Goal: Transaction & Acquisition: Register for event/course

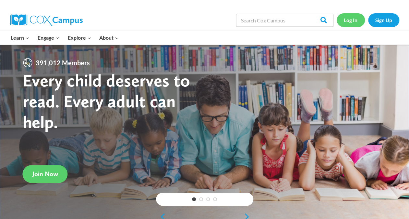
click at [350, 17] on link "Log In" at bounding box center [351, 19] width 28 height 13
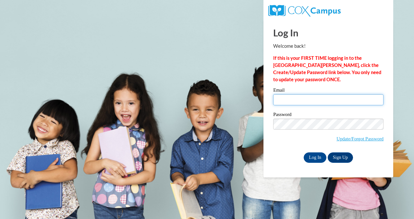
click at [305, 100] on input "Email" at bounding box center [328, 99] width 110 height 11
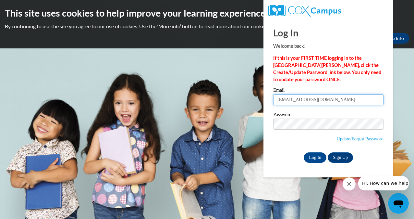
type input "bthompson@diak8.org"
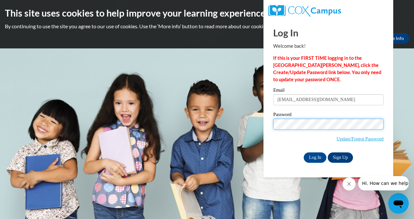
click at [303, 152] on input "Log In" at bounding box center [314, 157] width 23 height 10
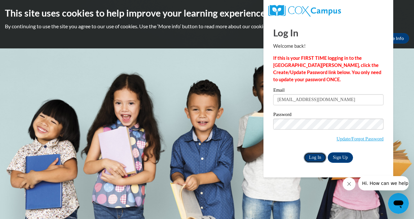
click at [314, 159] on input "Log In" at bounding box center [314, 157] width 23 height 10
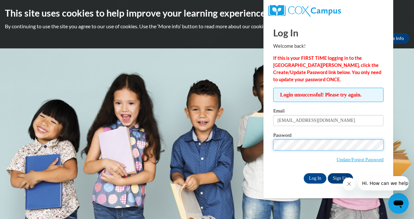
click at [303, 173] on input "Log In" at bounding box center [314, 178] width 23 height 10
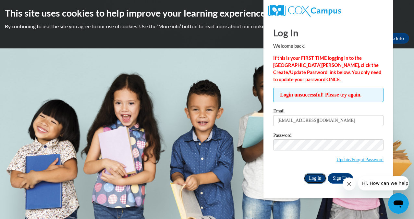
click at [314, 179] on input "Log In" at bounding box center [314, 178] width 23 height 10
click at [367, 182] on span "Hi. How can we help?" at bounding box center [385, 182] width 49 height 5
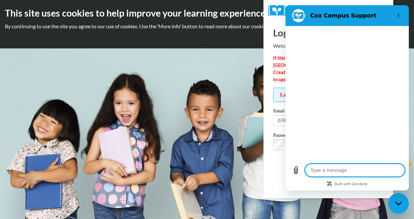
type textarea "x"
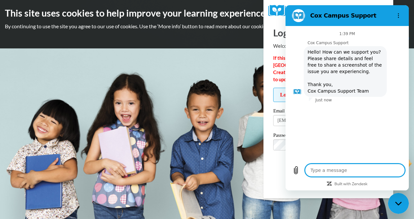
type textarea "I"
type textarea "x"
type textarea "I"
type textarea "x"
type textarea "I h"
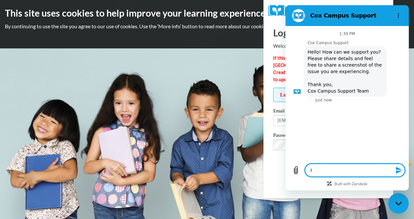
type textarea "x"
type textarea "I ha"
type textarea "x"
type textarea "I had"
type textarea "x"
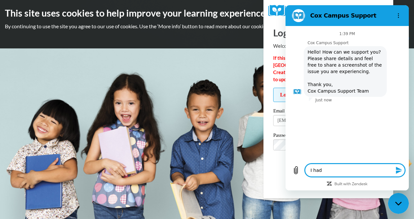
type textarea "I had"
type textarea "x"
type textarea "I had a"
type textarea "x"
type textarea "I had ac"
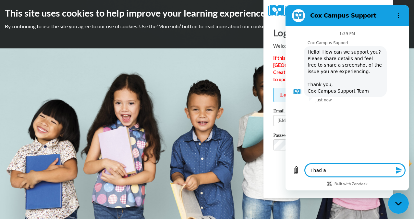
type textarea "x"
type textarea "I had acc"
type textarea "x"
type textarea "I had acce"
type textarea "x"
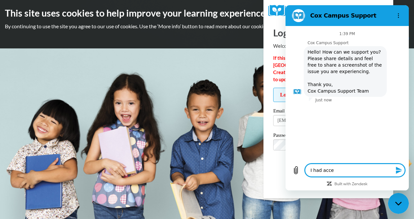
type textarea "I had acces"
type textarea "x"
type textarea "I had access"
type textarea "x"
type textarea "I had access"
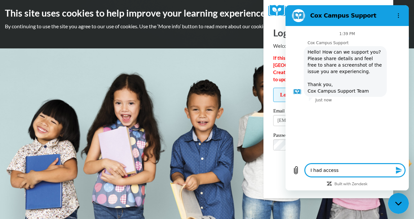
type textarea "x"
type textarea "I had access t"
type textarea "x"
type textarea "I had access to"
type textarea "x"
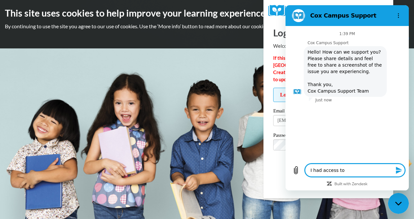
type textarea "I had access to"
type textarea "x"
type textarea "I had access to m"
type textarea "x"
type textarea "I had access to my"
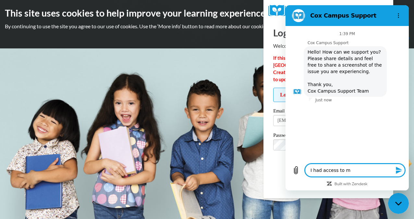
type textarea "x"
type textarea "I had access to my"
type textarea "x"
type textarea "I had access to my p"
type textarea "x"
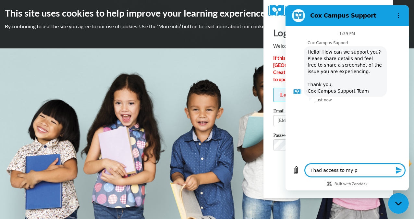
type textarea "I had access to my po"
type textarea "x"
type textarea "I had access to my por"
type textarea "x"
type textarea "I had access to my port"
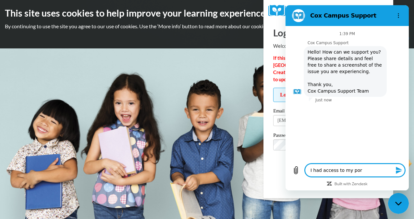
type textarea "x"
type textarea "I had access to my porta"
type textarea "x"
type textarea "I had access to my portal"
type textarea "x"
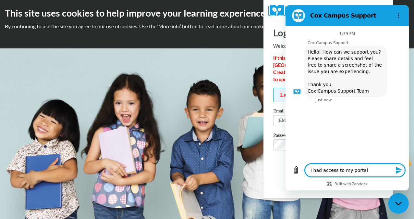
type textarea "I had access to my portal"
type textarea "x"
type textarea "I had access to my portal t"
type textarea "x"
type textarea "I had access to my portal th"
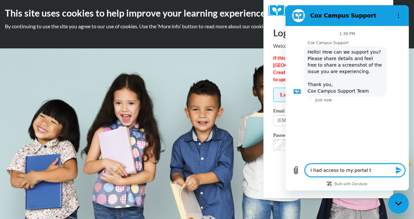
type textarea "x"
type textarea "I had access to my portal thr"
type textarea "x"
type textarea "I had access to my portal thro"
type textarea "x"
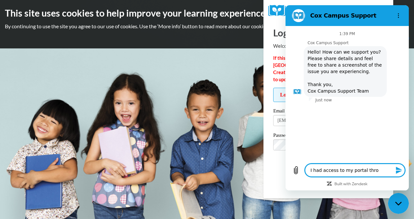
type textarea "I had access to my portal throu"
type textarea "x"
type textarea "I had access to my portal throug"
type textarea "x"
type textarea "I had access to my portal through"
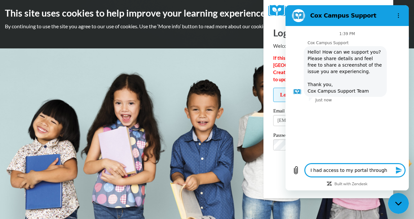
type textarea "x"
type textarea "I had access to my portal through"
type textarea "x"
type textarea "I had access to my portal through m"
type textarea "x"
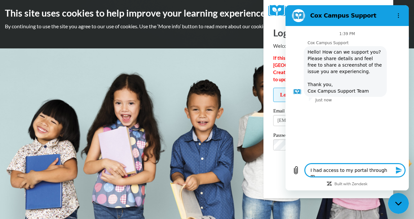
type textarea "I had access to my portal through my"
type textarea "x"
type textarea "I had access to my portal through my"
type textarea "x"
type textarea "I had access to my portal through my p"
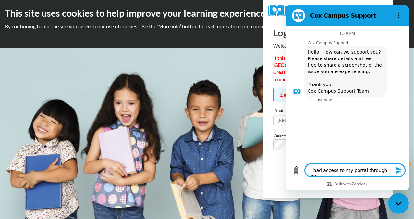
type textarea "x"
type textarea "I had access to my portal through my pr"
type textarea "x"
type textarea "I had access to my portal through my pre"
type textarea "x"
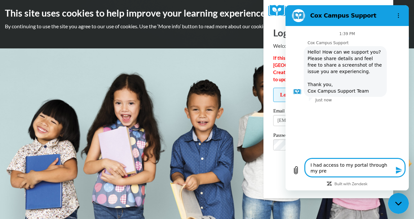
type textarea "I had access to my portal through my prev"
type textarea "x"
type textarea "I had access to my portal through my previ"
type textarea "x"
type textarea "I had access to my portal through my previo"
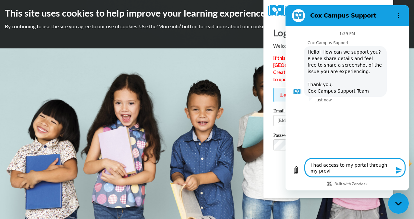
type textarea "x"
type textarea "I had access to my portal through my previou"
type textarea "x"
type textarea "I had access to my portal through my previous"
type textarea "x"
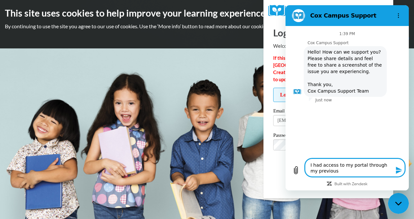
type textarea "I had access to my portal through my previous"
type textarea "x"
type textarea "I had access to my portal through my previous e"
type textarea "x"
type textarea "I had access to my portal through my previous em"
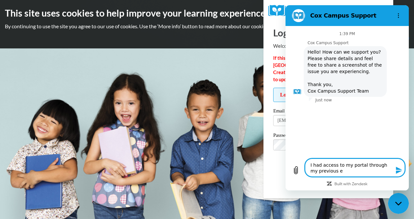
type textarea "x"
type textarea "I had access to my portal through my previous emp"
type textarea "x"
type textarea "I had access to my portal through my previous empl"
type textarea "x"
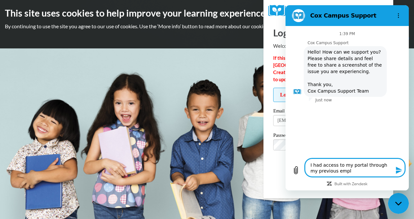
type textarea "I had access to my portal through my previous emplo"
type textarea "x"
type textarea "I had access to my portal through my previous employ"
type textarea "x"
type textarea "I had access to my portal through my previous employe"
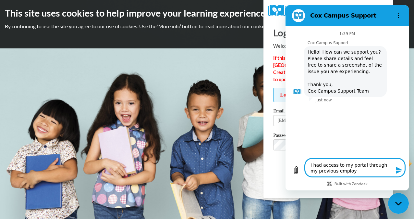
type textarea "x"
type textarea "I had access to my portal through my previous employer"
type textarea "x"
type textarea "I had access to my portal through my previous employer"
type textarea "x"
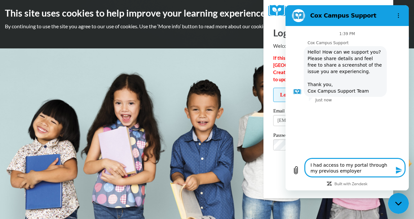
type textarea "I had access to my portal through my previous employer e"
type textarea "x"
type textarea "I had access to my portal through my previous employer em"
type textarea "x"
type textarea "I had access to my portal through my previous employer ema"
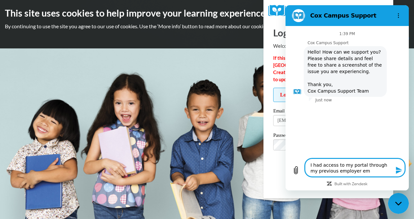
type textarea "x"
type textarea "I had access to my portal through my previous employer emai"
type textarea "x"
type textarea "I had access to my portal through my previous employer email"
type textarea "x"
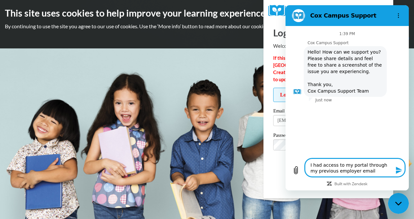
type textarea "I had access to my portal through my previous employer email"
type textarea "x"
type textarea "I had access to my portal through my previous employer email w"
type textarea "x"
type textarea "I had access to my portal through my previous employer email wh"
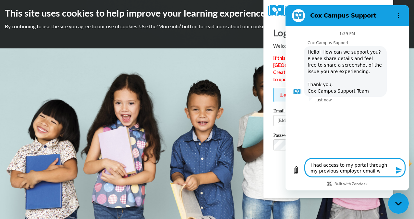
type textarea "x"
type textarea "I had access to my portal through my previous employer email whi"
type textarea "x"
type textarea "I had access to my portal through my previous employer email whic"
type textarea "x"
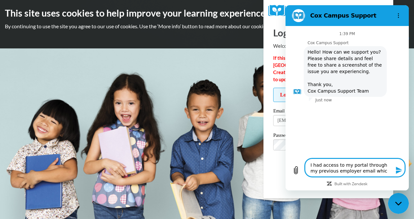
type textarea "I had access to my portal through my previous employer email which"
type textarea "x"
type textarea "I had access to my portal through my previous employer email which"
type textarea "x"
type textarea "I had access to my portal through my previous employer email which I"
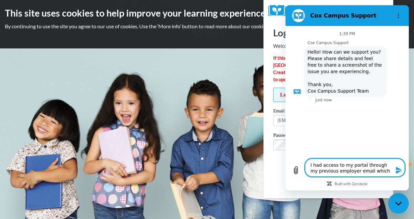
type textarea "x"
type textarea "I had access to my portal through my previous employer email which I"
type textarea "x"
type textarea "I had access to my portal through my previous employer email which I n"
type textarea "x"
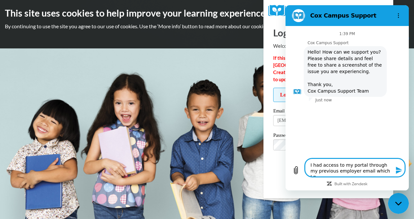
type textarea "I had access to my portal through my previous employer email which I no"
type textarea "x"
type textarea "I had access to my portal through my previous employer email which I no"
type textarea "x"
type textarea "I had access to my portal through my previous employer email which I no l"
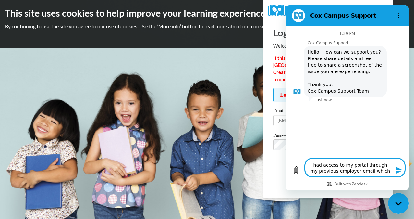
type textarea "x"
type textarea "I had access to my portal through my previous employer email which I no lo"
type textarea "x"
type textarea "I had access to my portal through my previous employer email which I no lon"
type textarea "x"
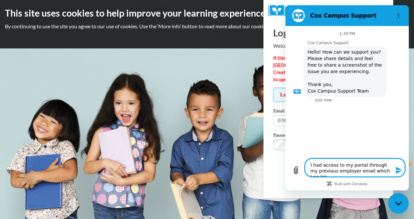
type textarea "I had access to my portal through my previous employer email which I no long"
type textarea "x"
type textarea "I had access to my portal through my previous employer email which I no longe"
type textarea "x"
type textarea "I had access to my portal through my previous employer email which I no longe"
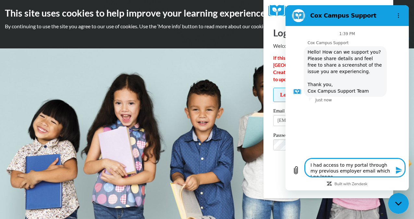
type textarea "x"
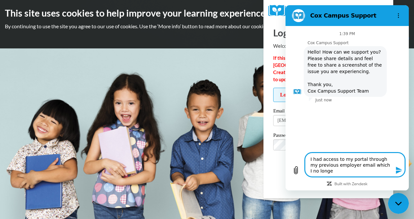
type textarea "I had access to my portal through my previous employer email which I no longe"
type textarea "x"
type textarea "I had access to my portal through my previous employer email which I no longer"
type textarea "x"
type textarea "I had access to my portal through my previous employer email which I no longer"
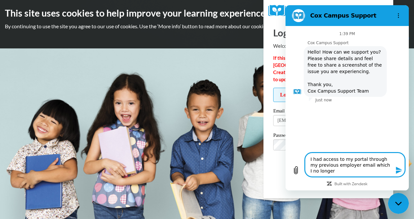
type textarea "x"
type textarea "I had access to my portal through my previous employer email which I no longer h"
type textarea "x"
type textarea "I had access to my portal through my previous employer email which I no longer …"
type textarea "x"
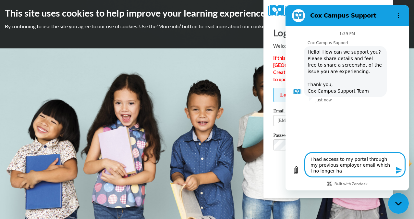
type textarea "I had access to my portal through my previous employer email which I no longer …"
type textarea "x"
type textarea "I had access to my portal through my previous employer email which I no longer …"
type textarea "x"
type textarea "I had access to my portal through my previous employer email which I no longer …"
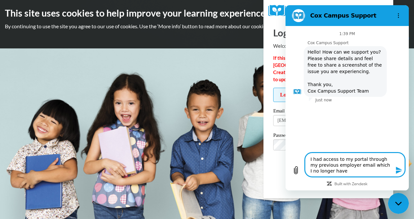
type textarea "x"
type textarea "I had access to my portal through my previous employer email which I no longer …"
type textarea "x"
type textarea "I had access to my portal through my previous employer email which I no longer …"
type textarea "x"
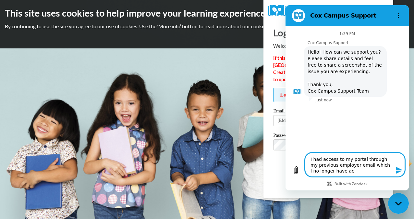
type textarea "I had access to my portal through my previous employer email which I no longer …"
type textarea "x"
type textarea "I had access to my portal through my previous employer email which I no longer …"
type textarea "x"
type textarea "I had access to my portal through my previous employer email which I no longer …"
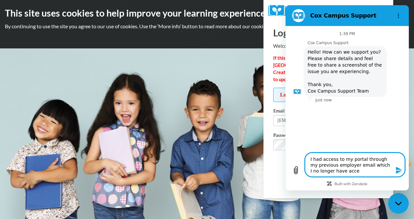
type textarea "x"
type textarea "I had access to my portal through my previous employer email which I no longer …"
type textarea "x"
type textarea "I had access to my portal through my previous employer email which I no longer …"
type textarea "x"
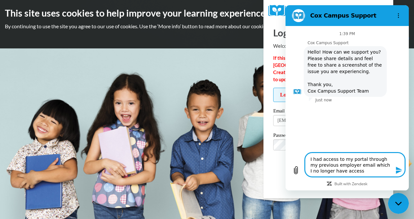
type textarea "I had access to my portal through my previous employer email which I no longer …"
type textarea "x"
type textarea "I had access to my portal through my previous employer email which I no longer …"
type textarea "x"
type textarea "I had access to my portal through my previous employer email which I no longer …"
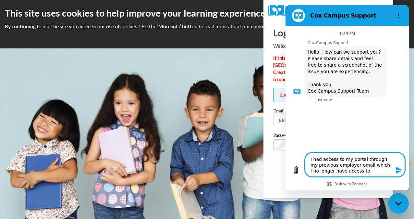
type textarea "x"
type textarea "I had access to my portal through my previous employer email which I no longer …"
type textarea "x"
type textarea "I had access to my portal through my previous employer email which I no longer …"
type textarea "x"
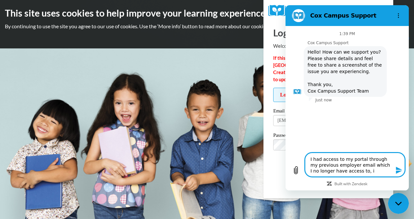
type textarea "I had access to my portal through my previous employer email which I no longer …"
type textarea "x"
type textarea "I had access to my portal through my previous employer email which I no longer …"
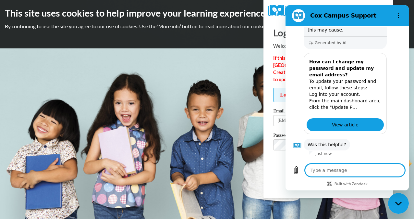
scroll to position [189, 0]
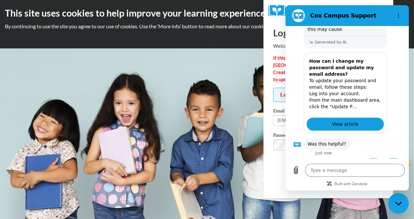
click at [340, 91] on p "To update your password and email, follow these steps: Log into your account. F…" at bounding box center [345, 93] width 72 height 32
click at [346, 120] on span "View article" at bounding box center [345, 124] width 27 height 8
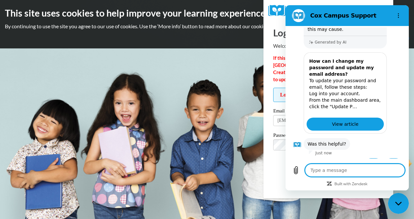
click at [335, 172] on textarea at bounding box center [355, 169] width 100 height 13
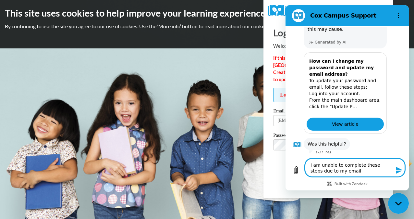
click at [347, 174] on textarea "I am unable to complete these steps due to my email" at bounding box center [355, 167] width 100 height 18
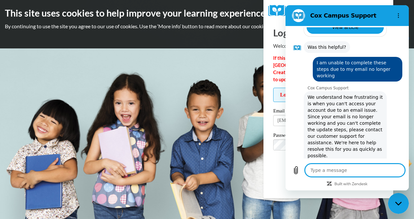
scroll to position [399, 0]
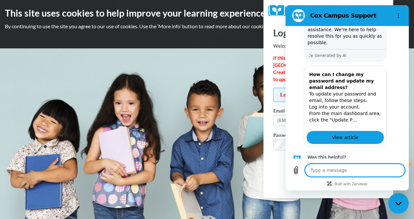
click at [384, 171] on button "No" at bounding box center [393, 177] width 18 height 12
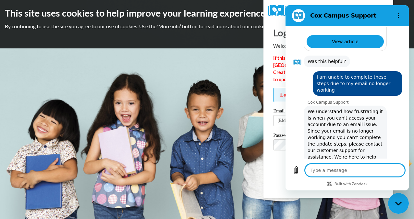
scroll to position [271, 0]
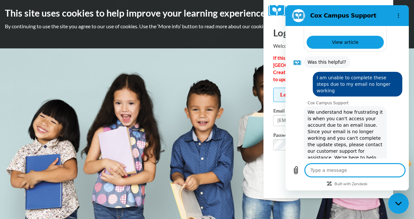
click at [277, 162] on span "Update/Forgot Password" at bounding box center [328, 152] width 110 height 27
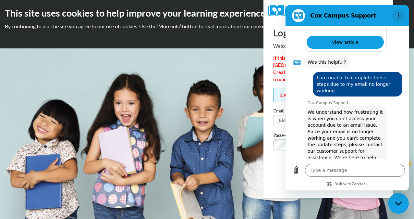
click at [397, 14] on icon "Options menu" at bounding box center [398, 15] width 5 height 5
click at [280, 163] on span "Update/Forgot Password" at bounding box center [328, 152] width 110 height 27
click at [391, 199] on div "Close messaging window" at bounding box center [397, 202] width 19 height 19
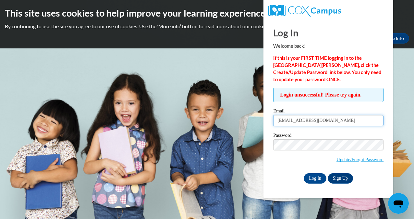
click at [328, 124] on input "bthompson@diak8.org" at bounding box center [328, 120] width 110 height 11
click at [356, 122] on input "bthompson@diak8.org" at bounding box center [328, 120] width 110 height 11
click at [350, 124] on input "bthompson@diak8.org" at bounding box center [328, 120] width 110 height 11
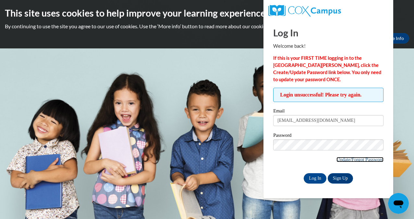
click at [350, 160] on link "Update/Forgot Password" at bounding box center [359, 159] width 47 height 5
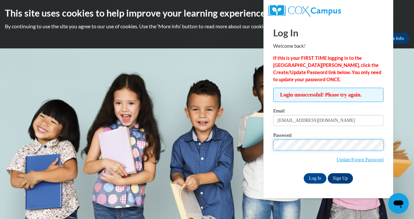
click at [303, 173] on input "Log In" at bounding box center [314, 178] width 23 height 10
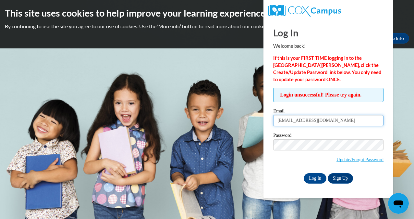
click at [329, 125] on input "[EMAIL_ADDRESS][DOMAIN_NAME]" at bounding box center [328, 120] width 110 height 11
type input "b"
type input "[EMAIL_ADDRESS][DOMAIN_NAME]"
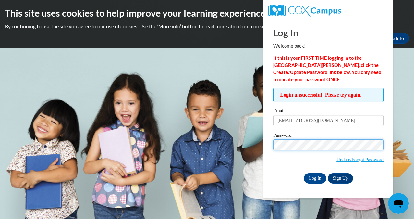
click at [303, 173] on input "Log In" at bounding box center [314, 178] width 23 height 10
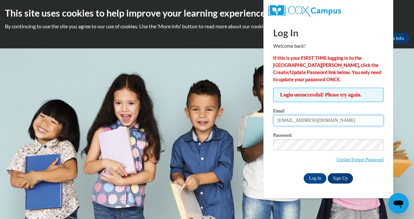
click at [338, 123] on input "bria.monae20@yahoo.com" at bounding box center [328, 120] width 110 height 11
type input "b"
type input "[EMAIL_ADDRESS][PERSON_NAME][DOMAIN_NAME]"
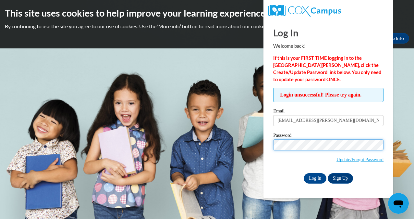
click at [303, 173] on input "Log In" at bounding box center [314, 178] width 23 height 10
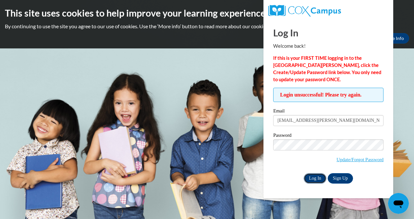
click at [313, 177] on input "Log In" at bounding box center [314, 178] width 23 height 10
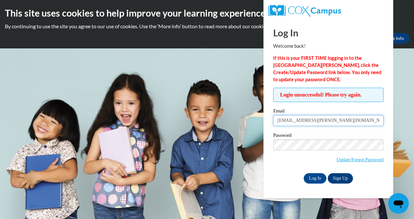
click at [373, 121] on input "[EMAIL_ADDRESS][PERSON_NAME][DOMAIN_NAME]" at bounding box center [328, 120] width 110 height 11
click at [334, 174] on link "Sign Up" at bounding box center [339, 178] width 25 height 10
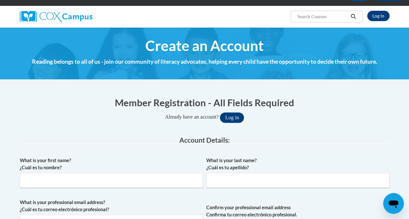
scroll to position [43, 0]
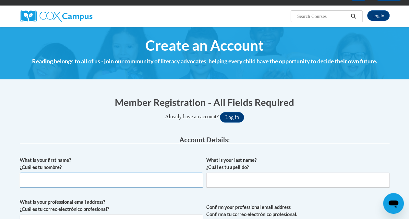
click at [94, 178] on input "What is your first name? ¿Cuál es tu nombre?" at bounding box center [111, 179] width 183 height 15
type input "Bria"
click at [226, 174] on input "What is your last name? ¿Cuál es tu apellido?" at bounding box center [297, 179] width 183 height 15
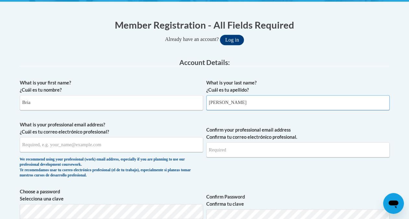
scroll to position [122, 0]
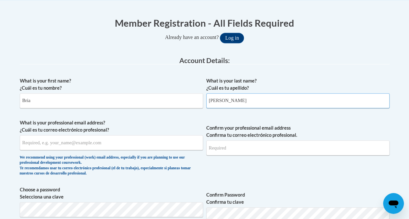
type input "[PERSON_NAME]"
click at [126, 143] on input "What is your professional email address? ¿Cuál es tu correo electrónico profesi…" at bounding box center [111, 142] width 183 height 15
click at [89, 141] on input "What is your professional email address? ¿Cuál es tu correo electrónico profesi…" at bounding box center [111, 142] width 183 height 15
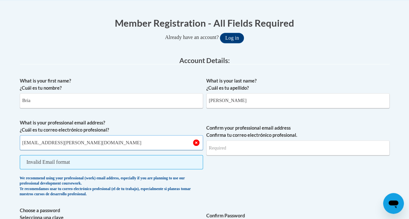
type input "[EMAIL_ADDRESS][PERSON_NAME][DOMAIN_NAME]"
click at [256, 150] on input "Confirm your professional email address Confirma tu correo electrónico profesio…" at bounding box center [297, 147] width 183 height 15
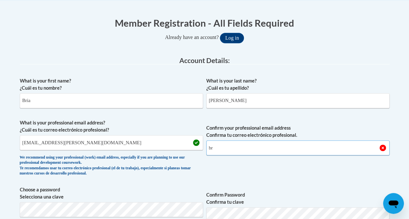
type input "b"
type input "bria"
click at [97, 140] on input "[EMAIL_ADDRESS][PERSON_NAME][DOMAIN_NAME]" at bounding box center [111, 142] width 183 height 15
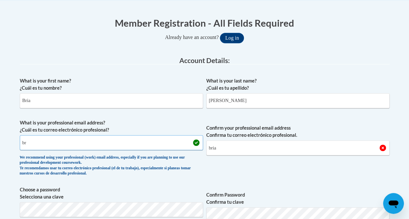
type input "b"
